Goal: Task Accomplishment & Management: Use online tool/utility

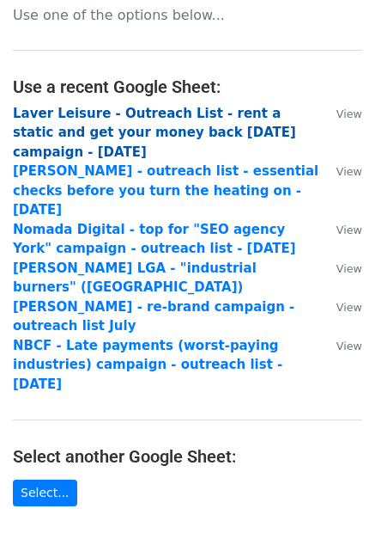
scroll to position [56, 0]
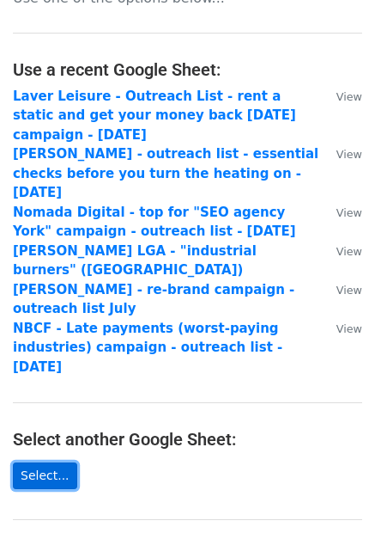
click at [46, 462] on link "Select..." at bounding box center [45, 475] width 64 height 27
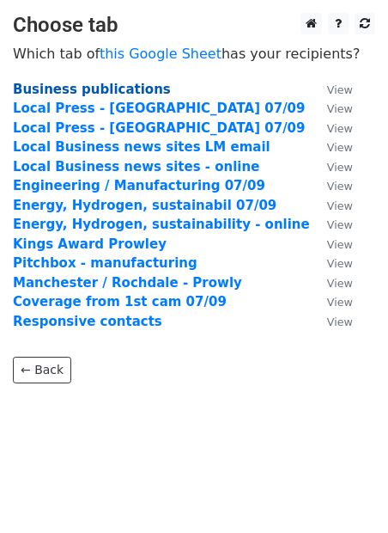
click at [58, 84] on strong "Business publications" at bounding box center [92, 89] width 158 height 15
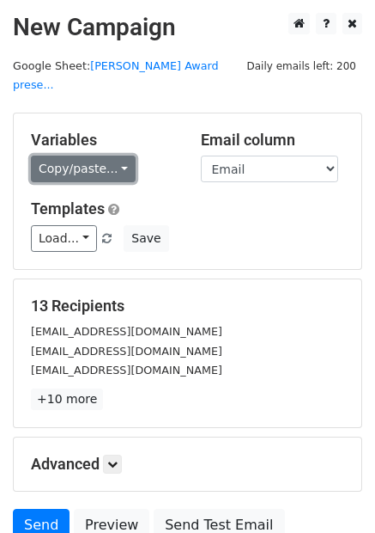
click at [66, 155] on link "Copy/paste..." at bounding box center [83, 168] width 105 height 27
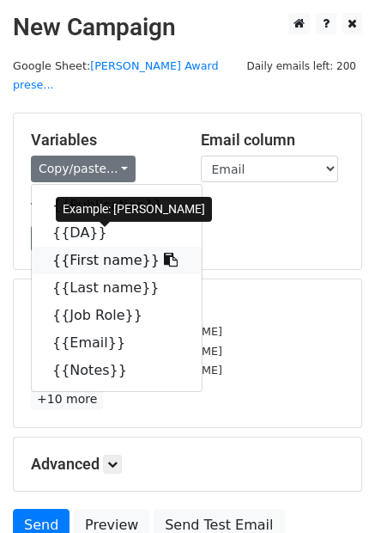
click at [84, 246] on link "{{First name}}" at bounding box center [117, 259] width 170 height 27
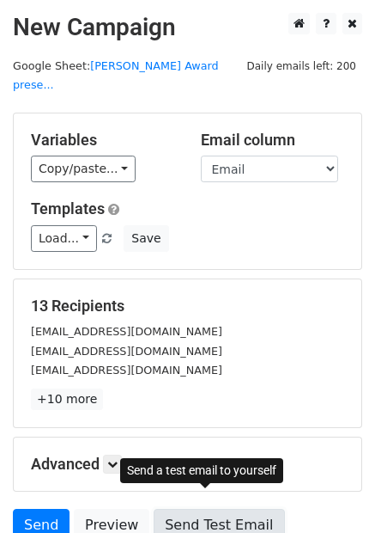
click at [210, 508] on link "Send Test Email" at bounding box center [219, 524] width 131 height 33
